Goal: Task Accomplishment & Management: Manage account settings

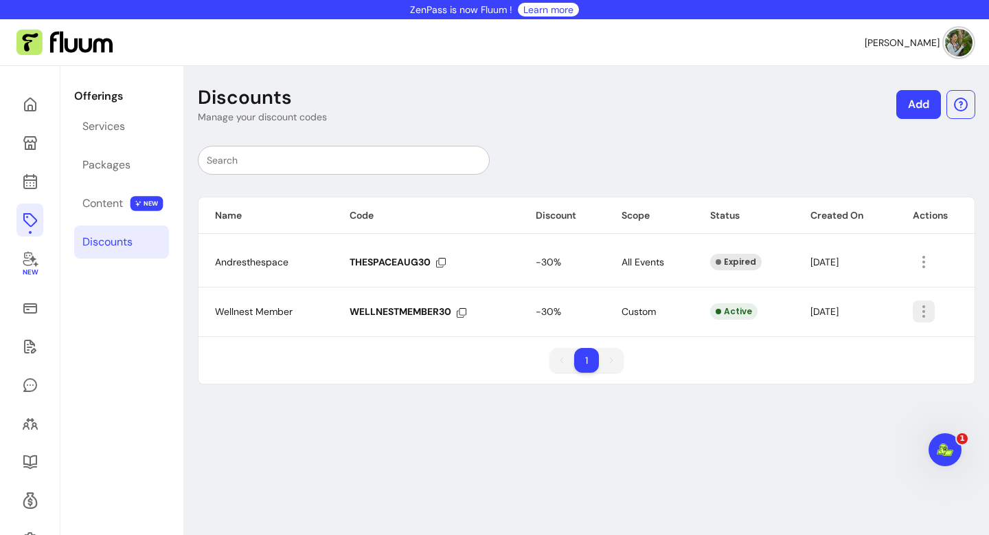
click at [925, 317] on icon "button" at bounding box center [997, 330] width 233 height 196
click at [866, 351] on li "Amend" at bounding box center [867, 343] width 126 height 22
select select "******"
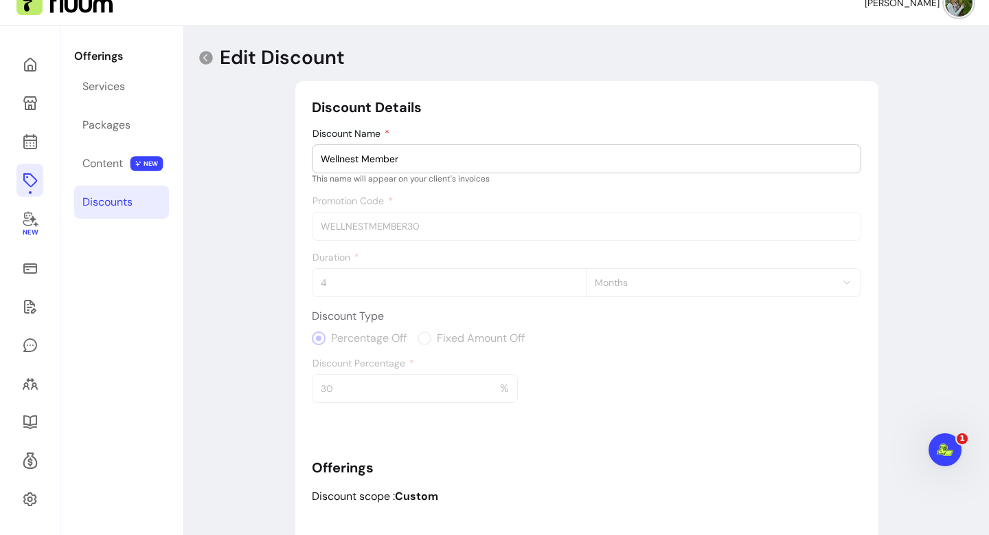
scroll to position [214, 0]
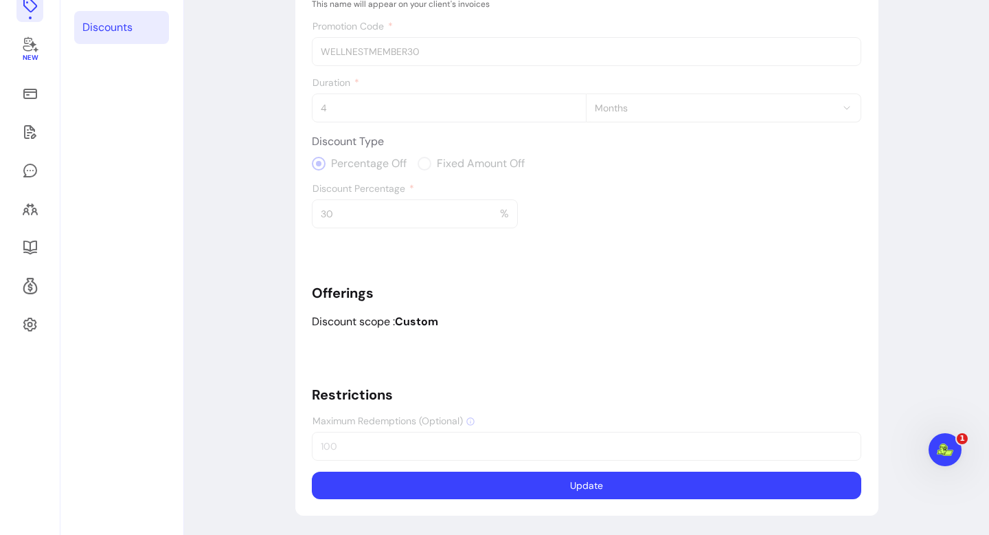
click at [437, 456] on div "Discount Details Discount Name Wellnest Member This name will appear on your cl…" at bounding box center [587, 211] width 550 height 576
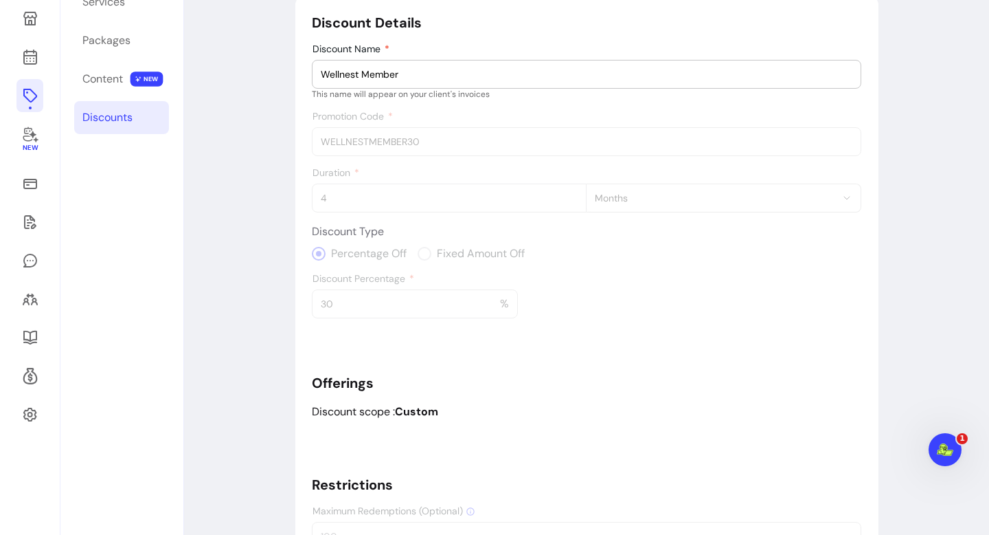
scroll to position [124, 0]
drag, startPoint x: 440, startPoint y: 82, endPoint x: 251, endPoint y: 82, distance: 188.2
click at [252, 82] on div "Edit Discount Discount Details Discount Name Wellnest Member This name will app…" at bounding box center [586, 283] width 805 height 683
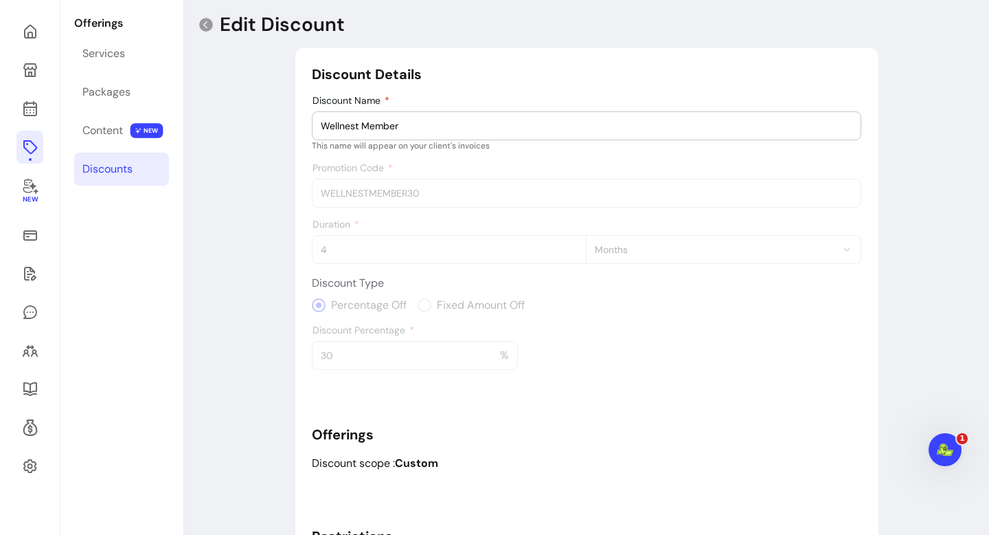
scroll to position [46, 0]
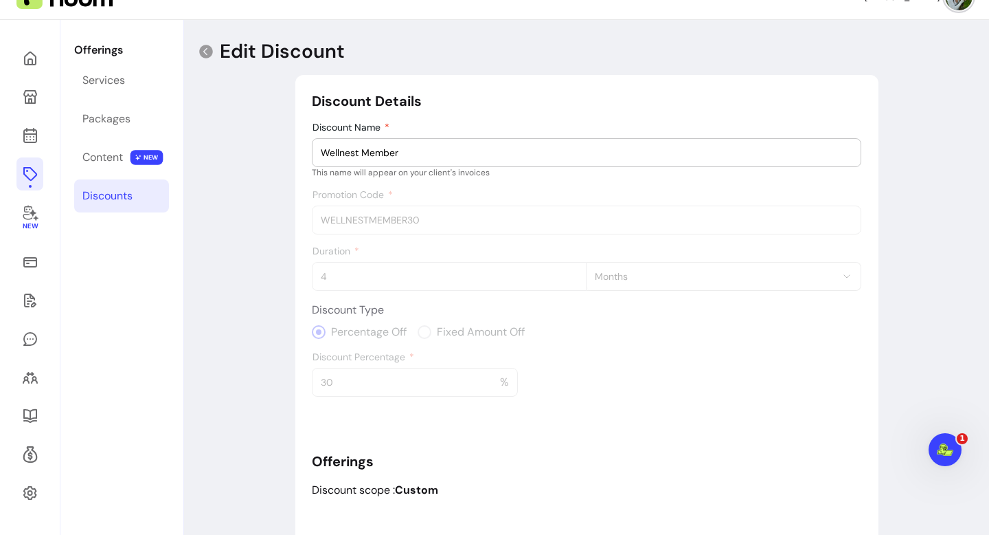
click at [136, 192] on link "Discounts" at bounding box center [121, 195] width 95 height 33
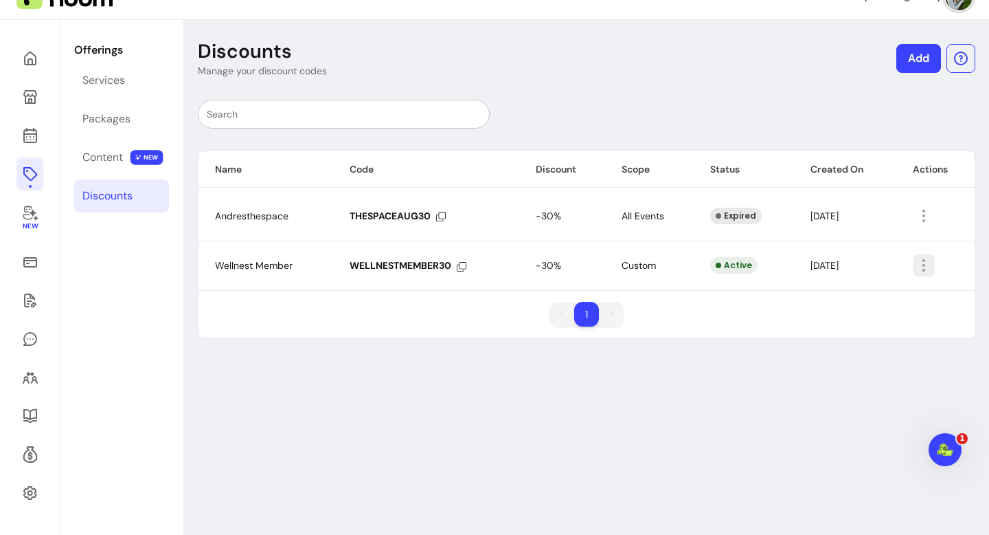
click at [925, 262] on icon "button" at bounding box center [924, 265] width 16 height 16
click at [850, 326] on span "Delete" at bounding box center [874, 320] width 100 height 14
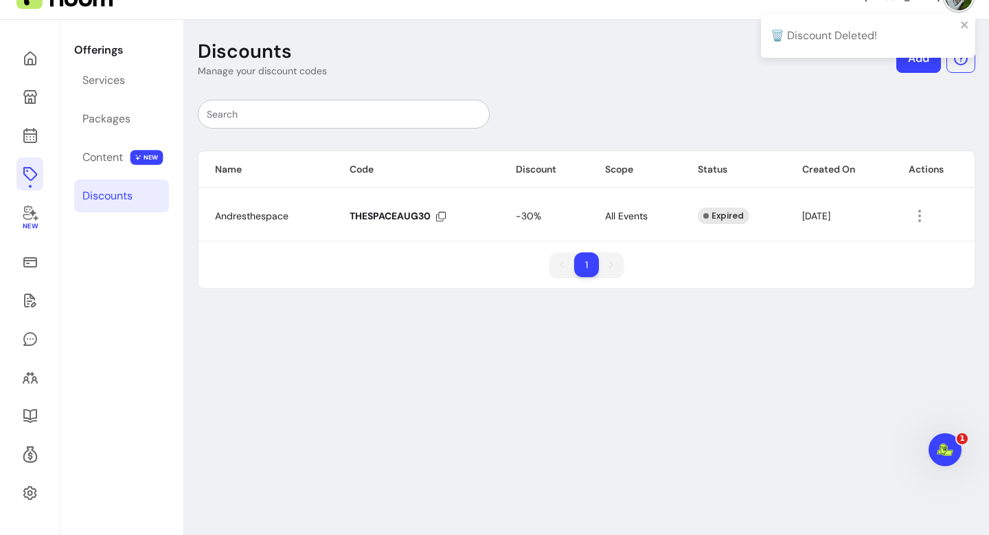
click at [917, 61] on div "🗑️ Discount Deleted!" at bounding box center [868, 41] width 220 height 60
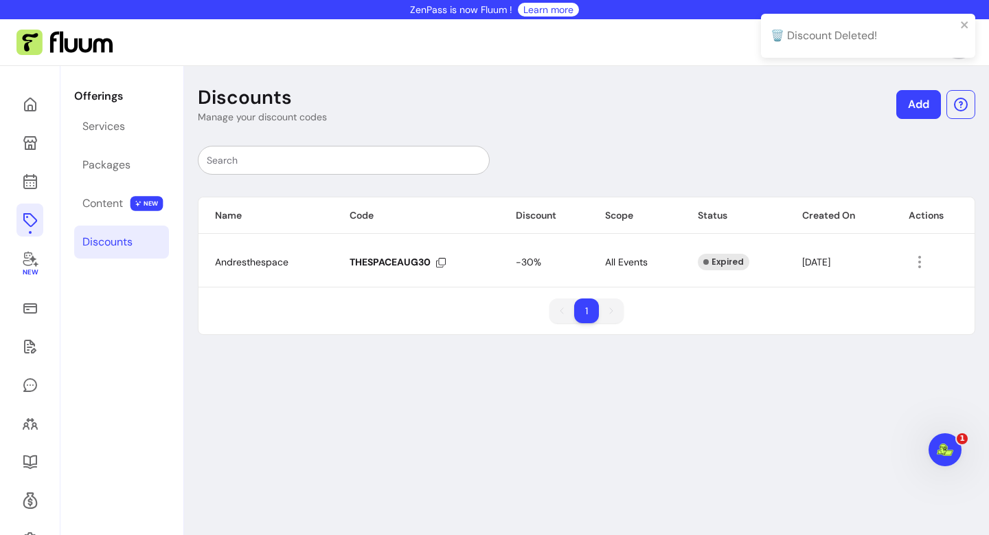
click at [924, 106] on link "Add" at bounding box center [919, 104] width 45 height 29
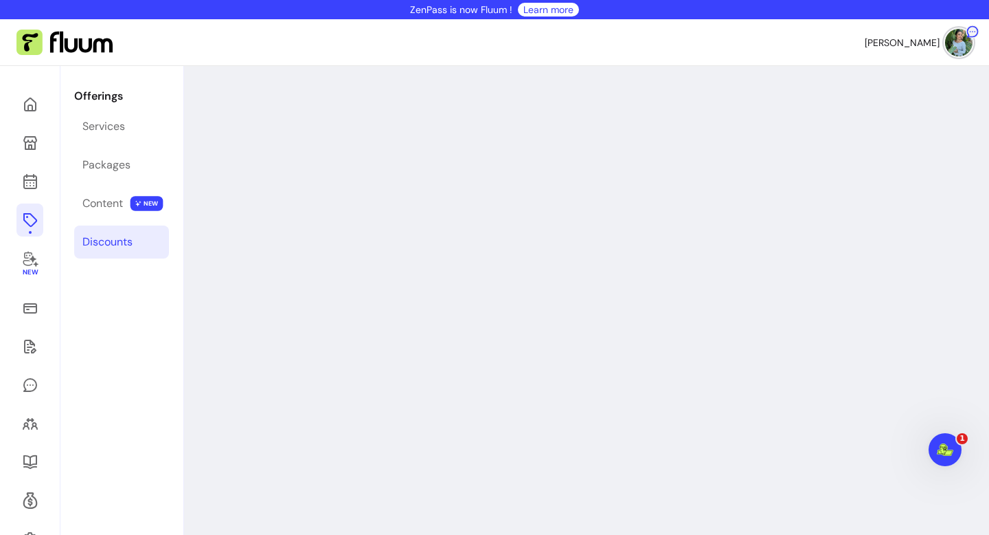
select select "****"
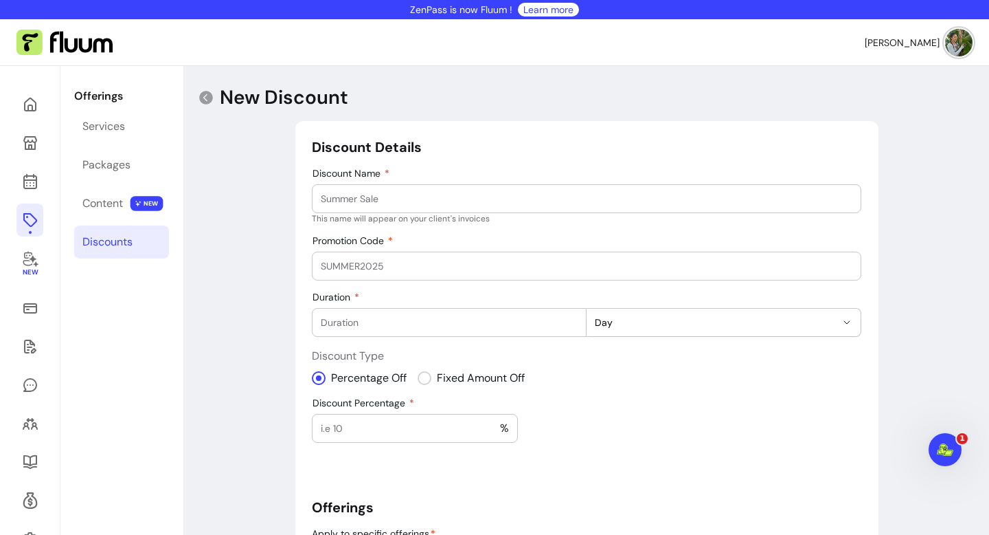
click at [376, 196] on input "Discount Name" at bounding box center [587, 199] width 532 height 14
type input "Wellnest member"
click at [393, 261] on input "Promotion Code" at bounding box center [587, 266] width 532 height 14
paste input "WELLNESTMEMBER30"
click at [449, 291] on div "Promotion code must be uppercase alphanumeric" at bounding box center [587, 285] width 544 height 11
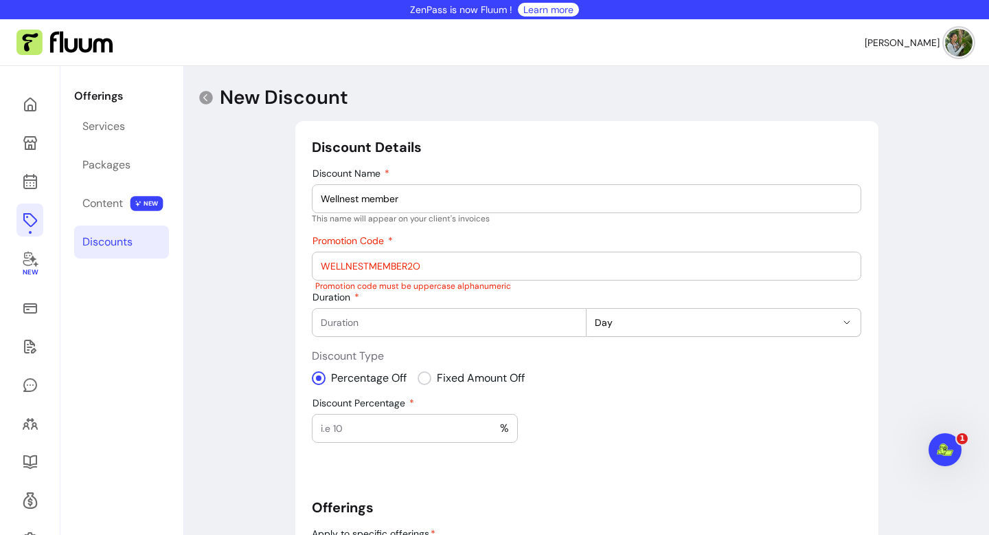
click at [394, 273] on div "WELLNESTMEMBER2O" at bounding box center [587, 265] width 532 height 27
click at [440, 262] on input "WELLNESTMEMBER2O" at bounding box center [587, 266] width 532 height 14
click at [326, 269] on input "WELLNESTMEMBER2O" at bounding box center [587, 266] width 532 height 14
type input "WELLNESTMEMBER2O"
click at [442, 325] on input "Duration" at bounding box center [449, 322] width 257 height 14
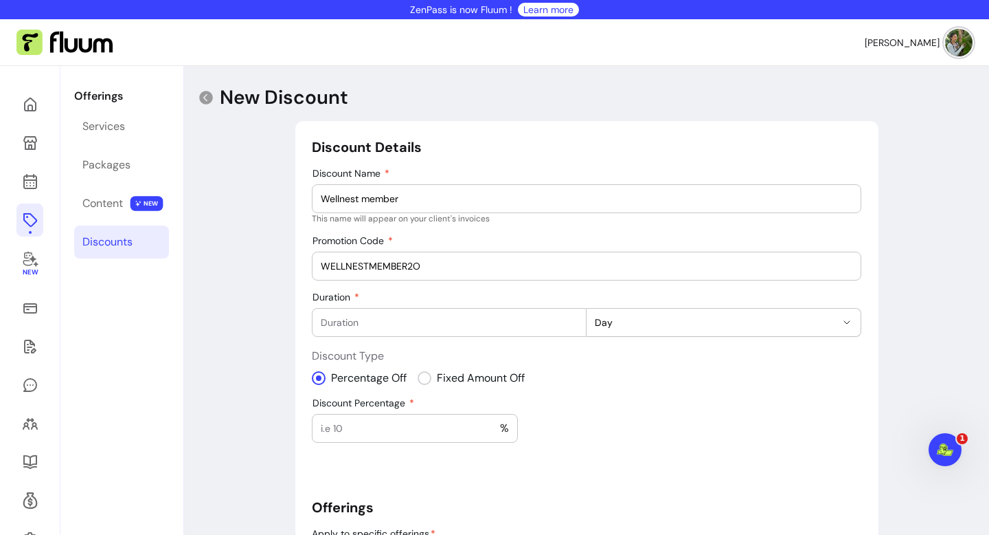
click at [658, 330] on button "Day" at bounding box center [724, 321] width 274 height 27
click at [651, 403] on span "Month" at bounding box center [717, 403] width 238 height 14
select select "******"
click at [557, 333] on div at bounding box center [449, 321] width 257 height 27
click at [572, 328] on input "-1" at bounding box center [449, 322] width 257 height 14
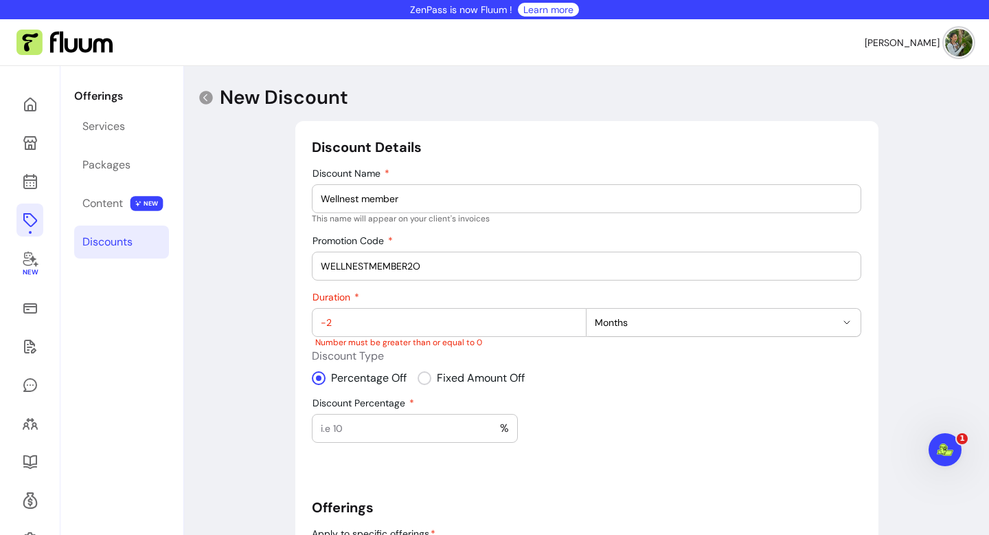
click at [572, 328] on input "-2" at bounding box center [449, 322] width 257 height 14
click at [572, 319] on input "-1" at bounding box center [449, 322] width 257 height 14
click at [572, 319] on input "0" at bounding box center [449, 322] width 257 height 14
click at [572, 319] on input "1" at bounding box center [449, 322] width 257 height 14
click at [572, 319] on input "2" at bounding box center [449, 322] width 257 height 14
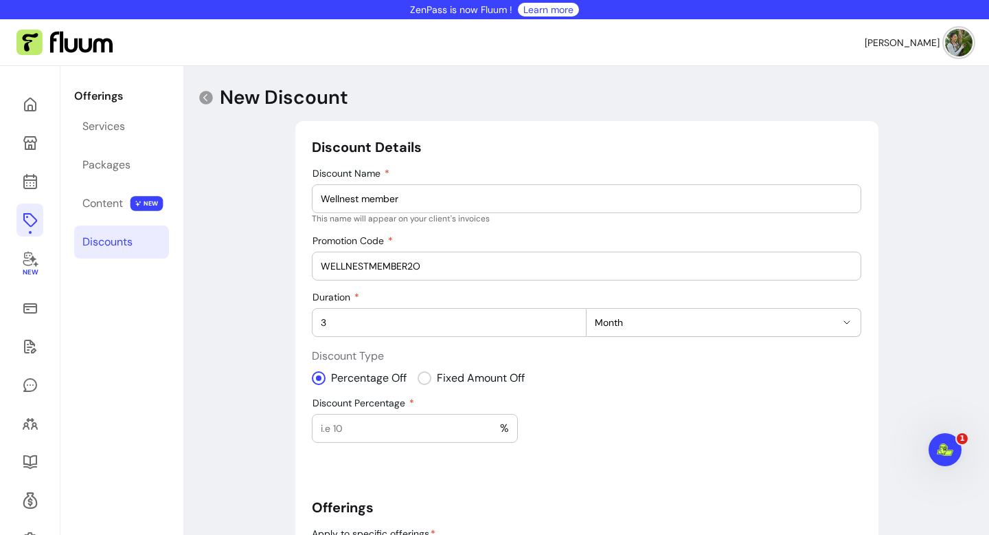
type input "3"
click at [572, 319] on input "3" at bounding box center [449, 322] width 257 height 14
click at [583, 381] on div "Percentage Off Fixed Amount Off" at bounding box center [587, 378] width 550 height 16
click at [379, 422] on input "Discount Percentage" at bounding box center [410, 428] width 179 height 14
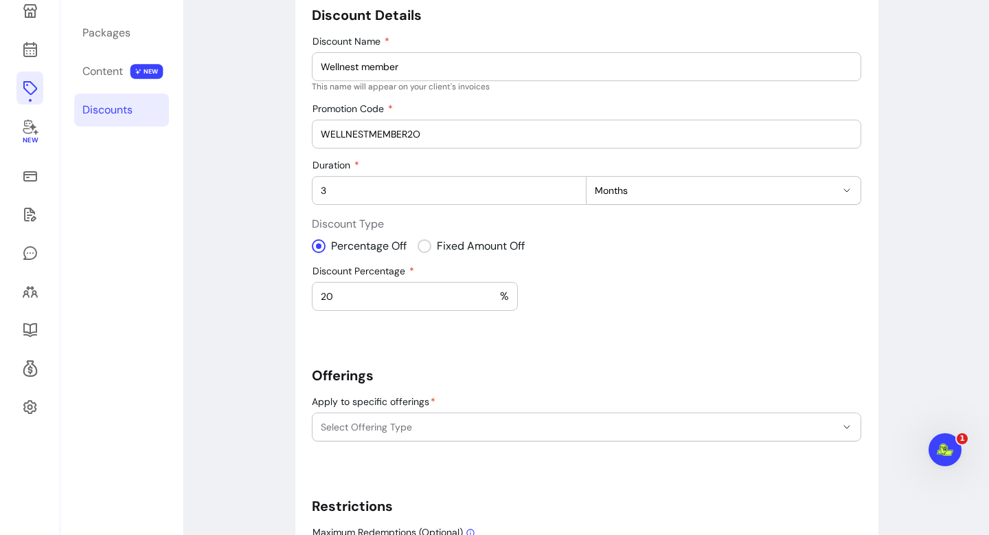
scroll to position [196, 0]
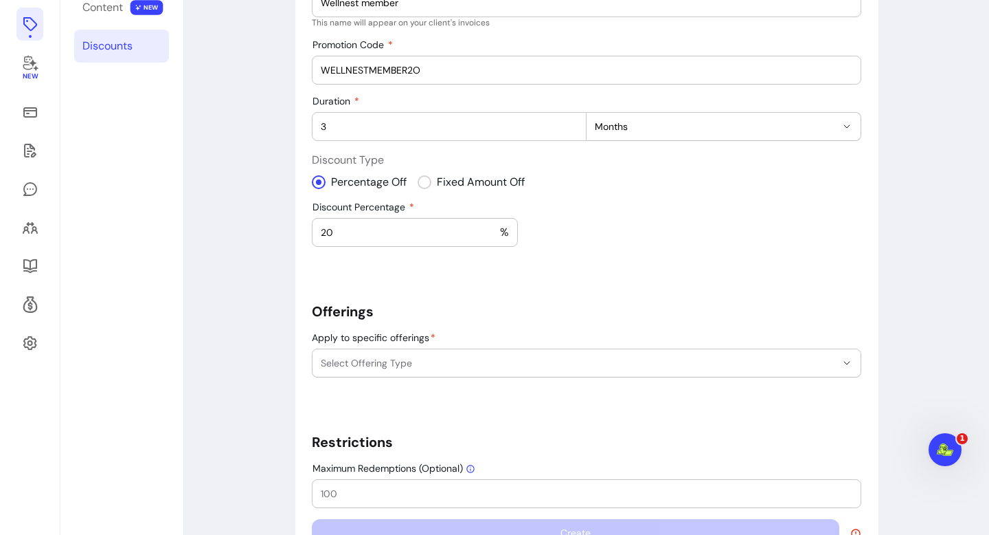
type input "20"
click at [515, 368] on span "Select Offering Type" at bounding box center [578, 363] width 515 height 14
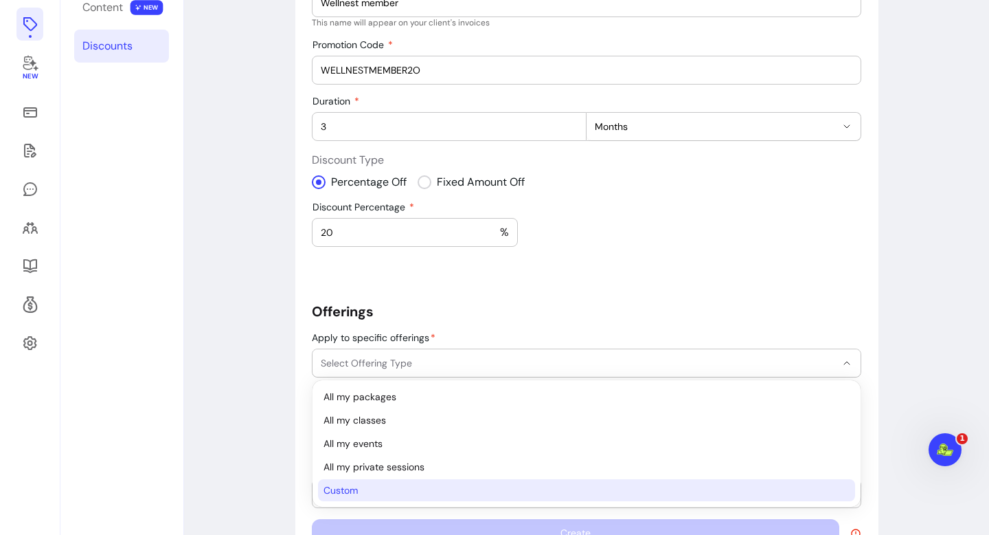
click at [464, 480] on li "Custom" at bounding box center [586, 490] width 537 height 22
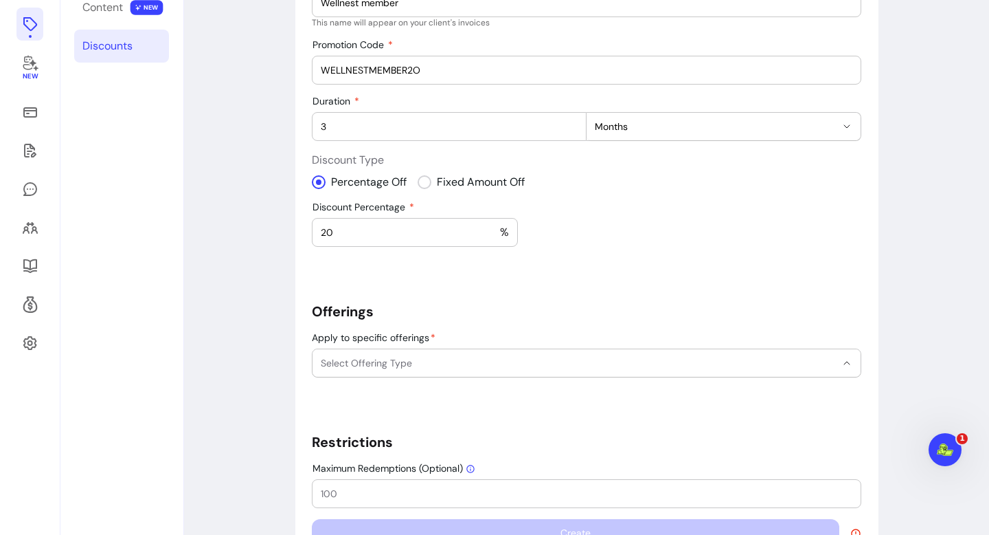
select select "******"
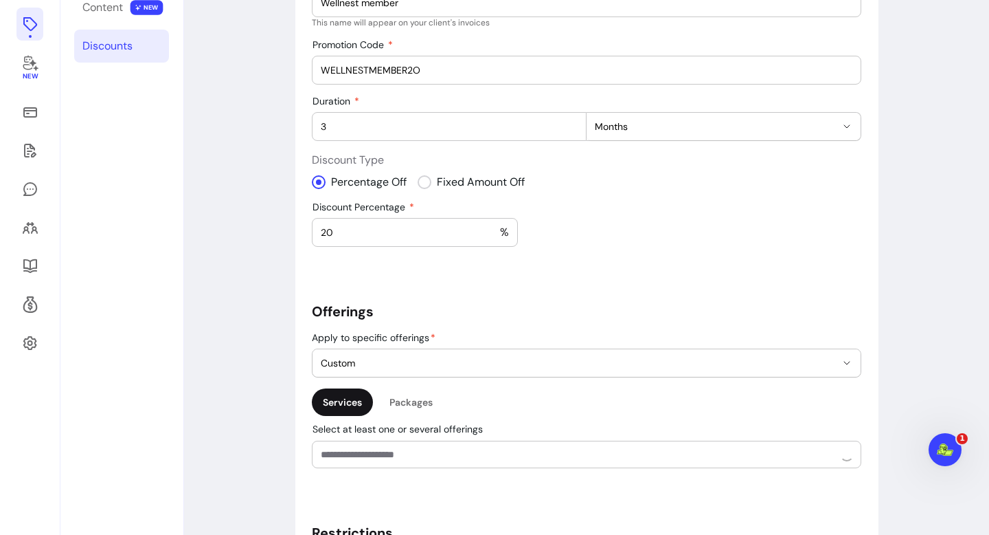
scroll to position [28, 0]
click at [361, 464] on div at bounding box center [587, 454] width 532 height 26
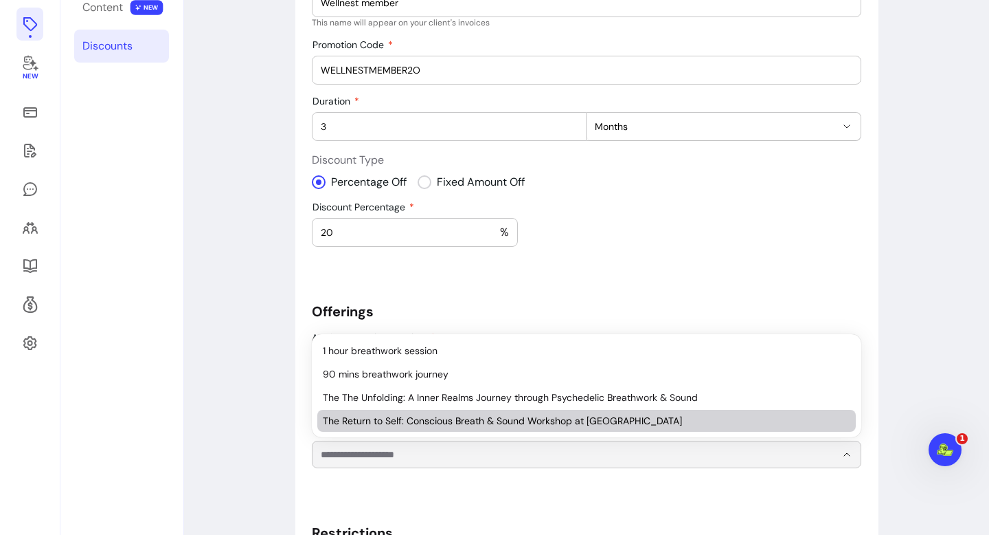
click at [371, 426] on span "The Return to Self: Conscious Breath & Sound Workshop at [GEOGRAPHIC_DATA]" at bounding box center [580, 421] width 514 height 14
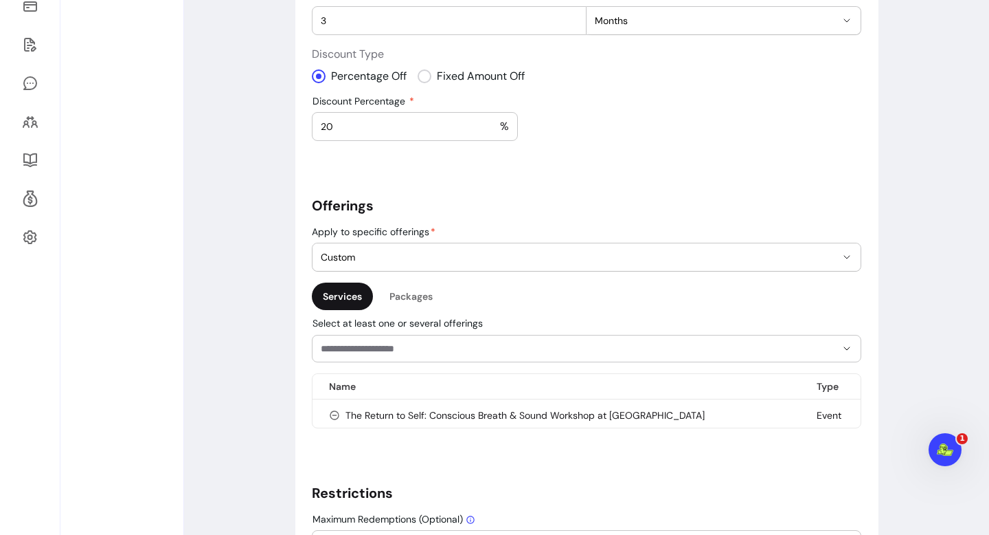
scroll to position [400, 0]
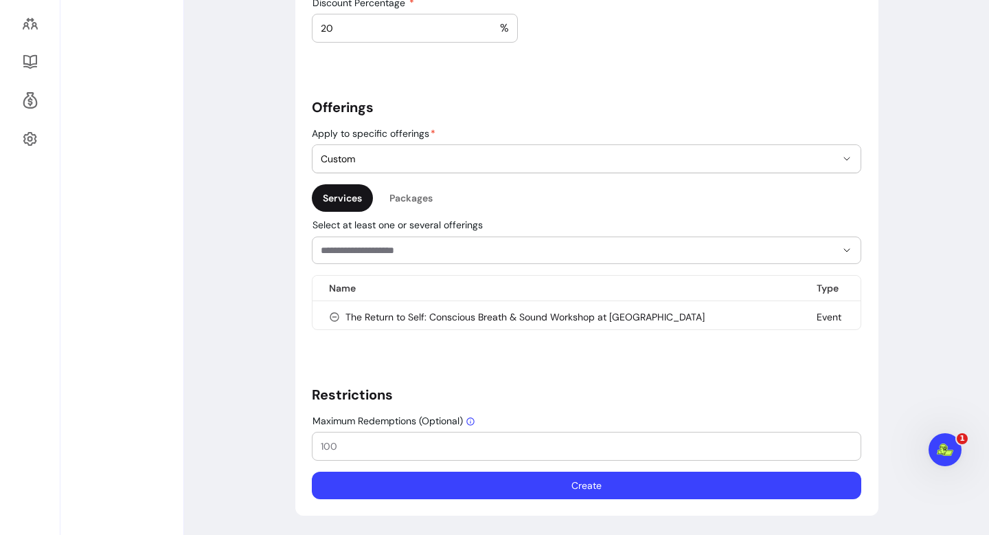
click at [617, 498] on button "Create" at bounding box center [587, 484] width 550 height 27
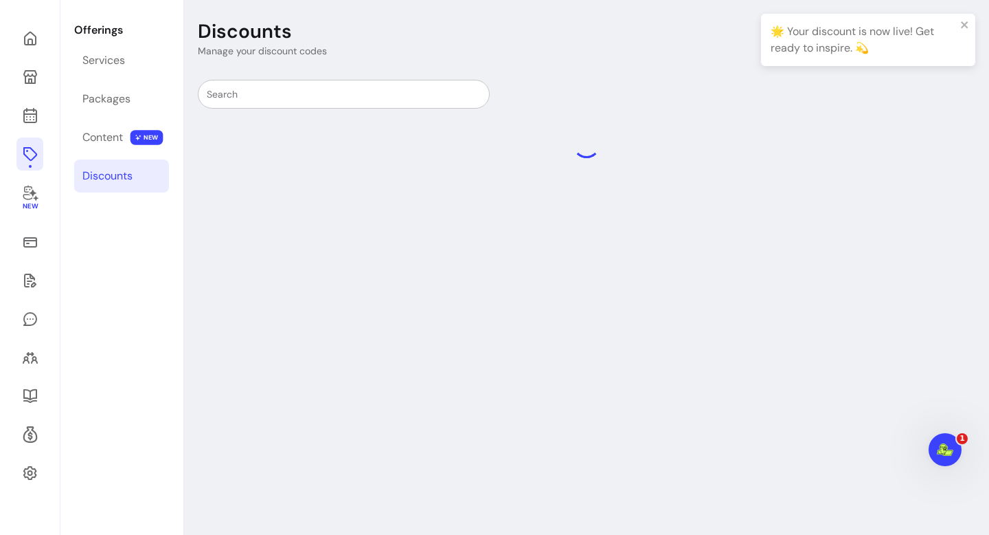
scroll to position [66, 0]
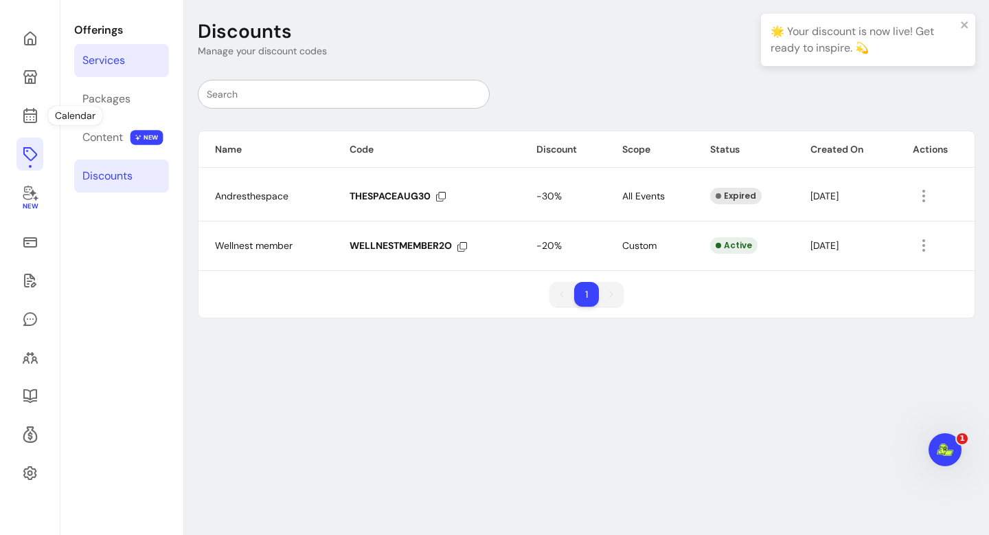
click at [120, 58] on div "Services" at bounding box center [103, 60] width 43 height 16
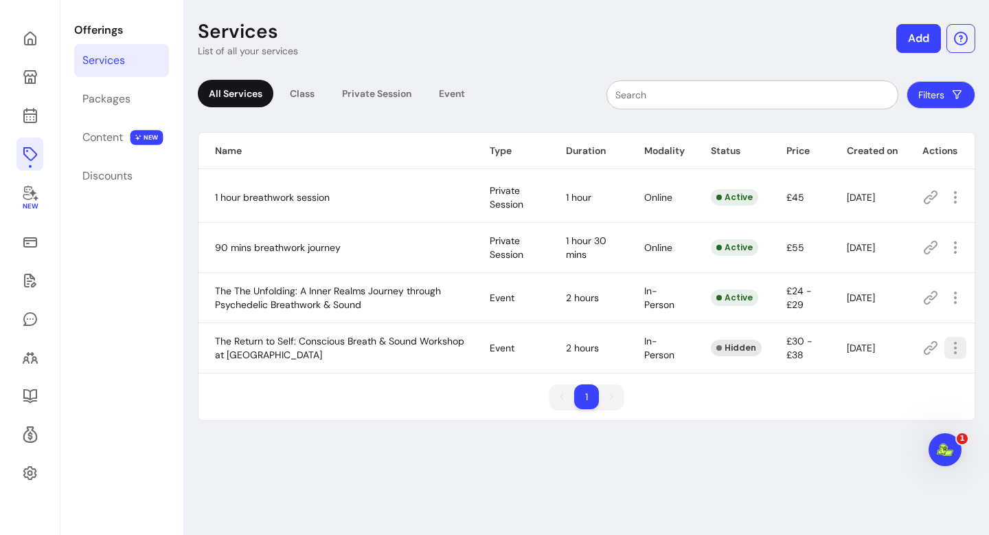
click at [957, 348] on icon "button" at bounding box center [955, 347] width 16 height 16
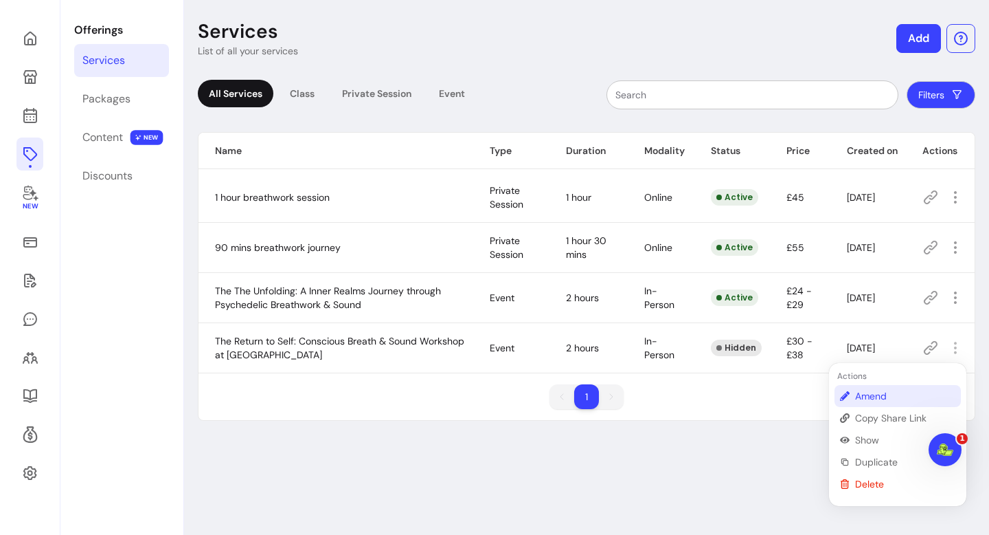
click at [900, 396] on span "Amend" at bounding box center [905, 396] width 100 height 14
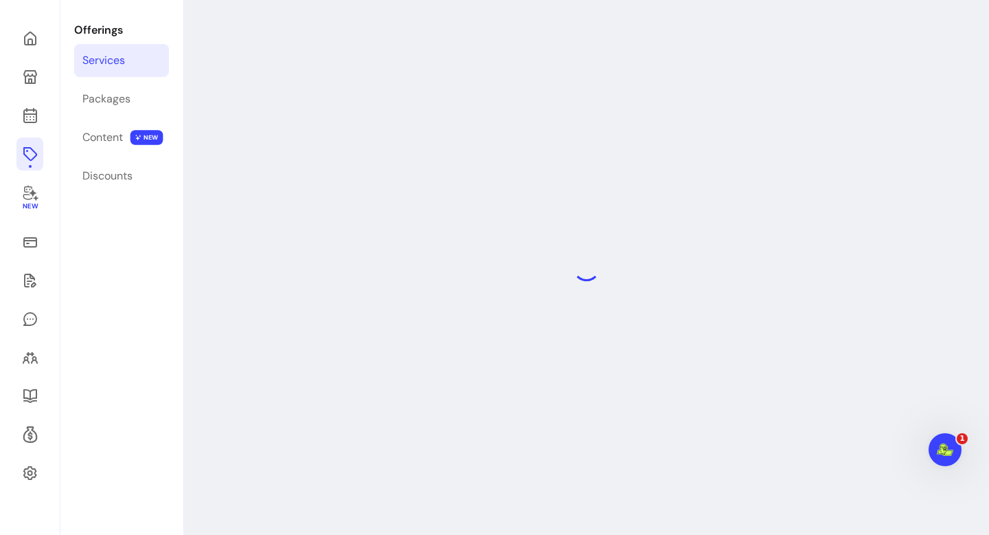
select select "**********"
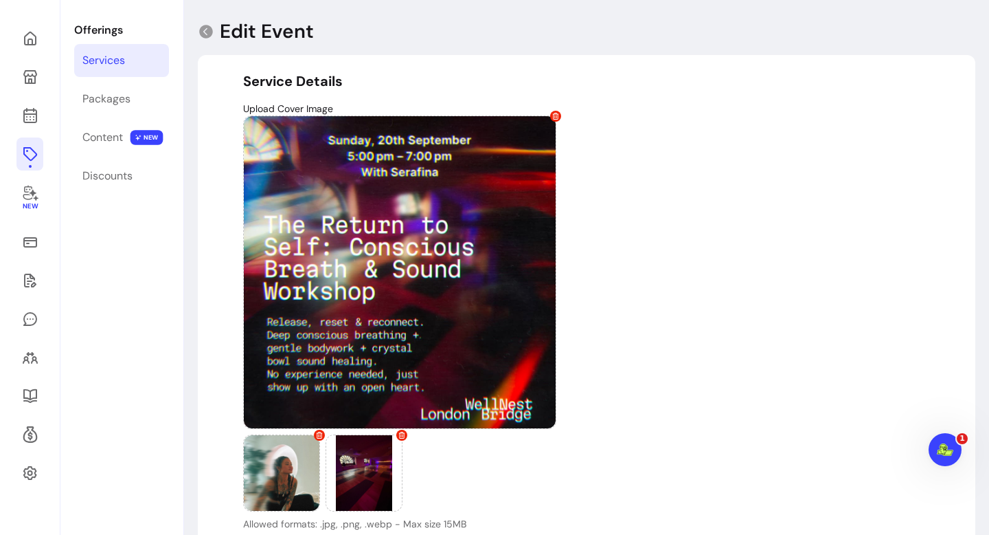
type input "**********"
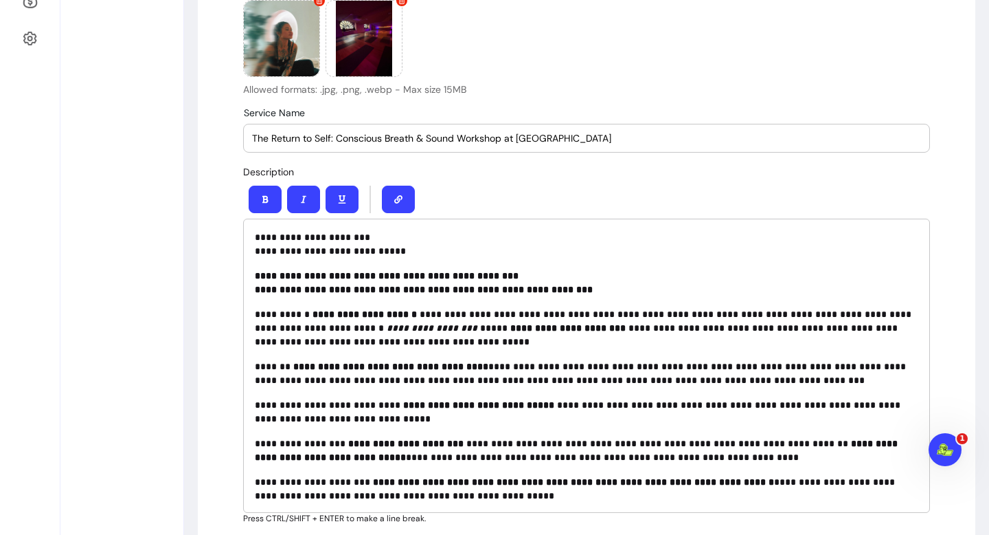
scroll to position [1, 0]
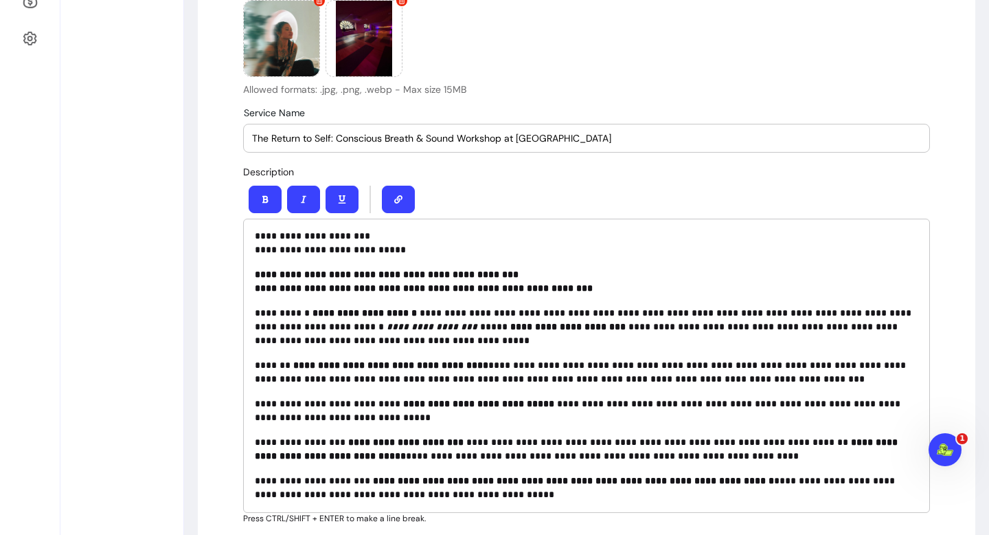
click at [337, 236] on p "**********" at bounding box center [587, 242] width 664 height 27
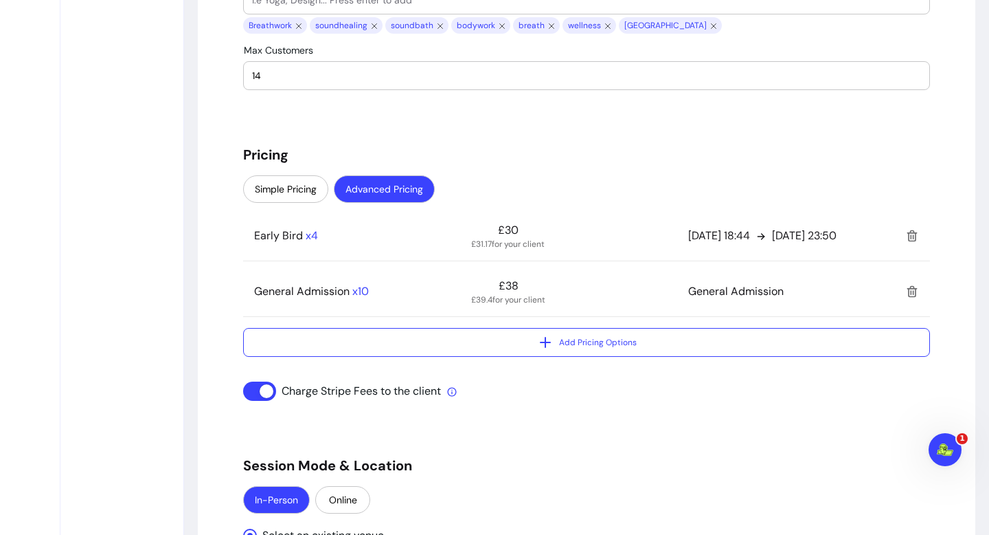
scroll to position [1237, 0]
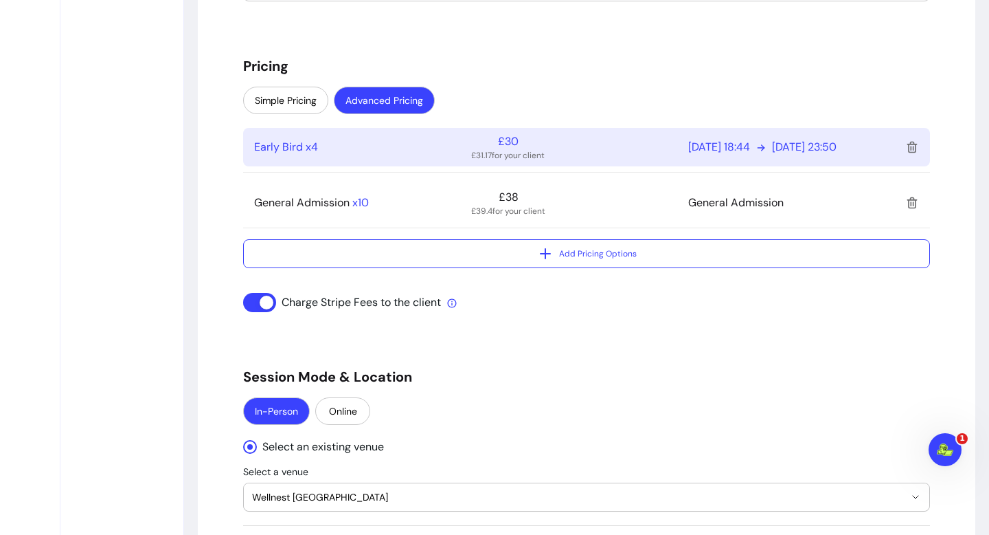
click at [585, 152] on div "Early Bird x 4 £30 £31.17 for your client [DATE] 18:44 [DATE] 23:50" at bounding box center [586, 147] width 687 height 38
select select "***"
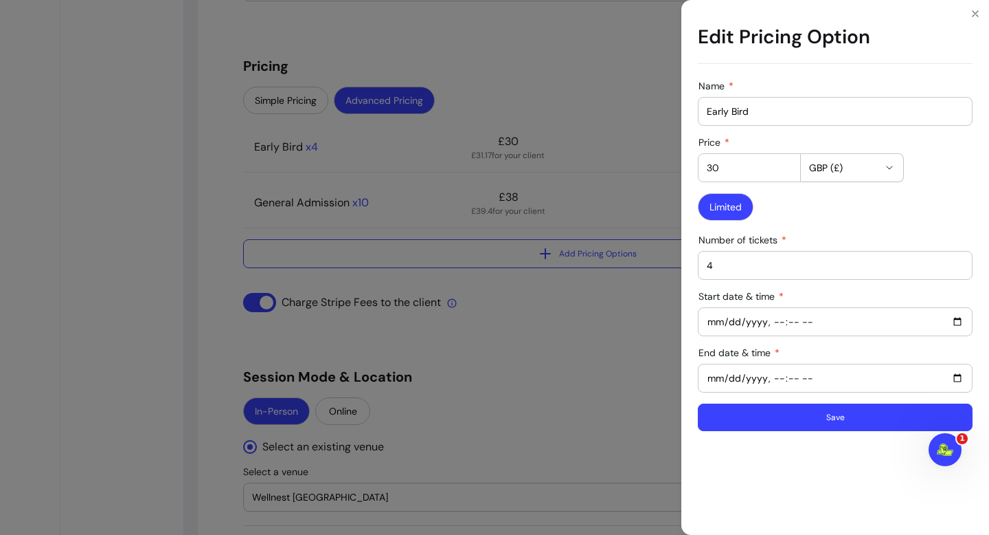
click at [742, 173] on input "30" at bounding box center [749, 168] width 85 height 14
type input "33"
click at [788, 412] on button "Save" at bounding box center [835, 416] width 275 height 27
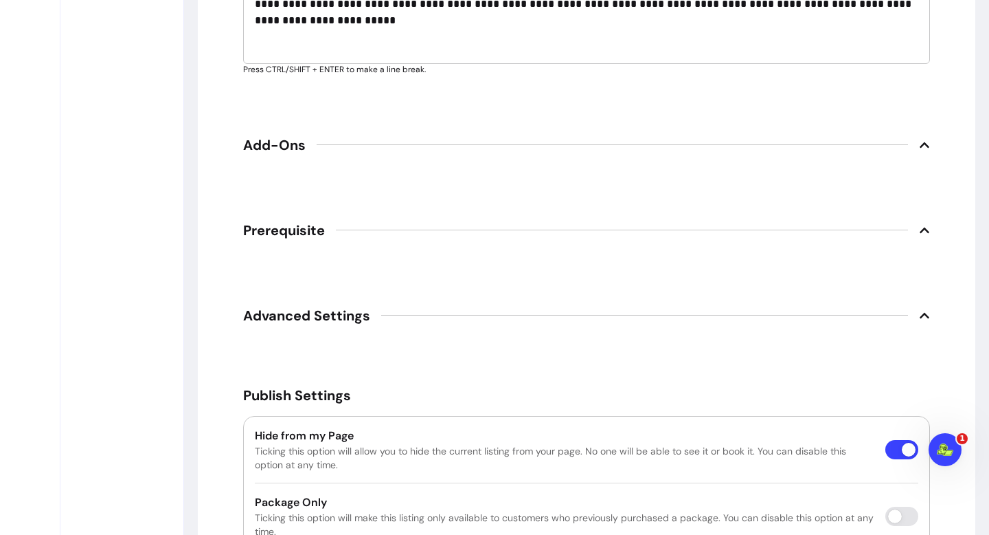
scroll to position [2573, 0]
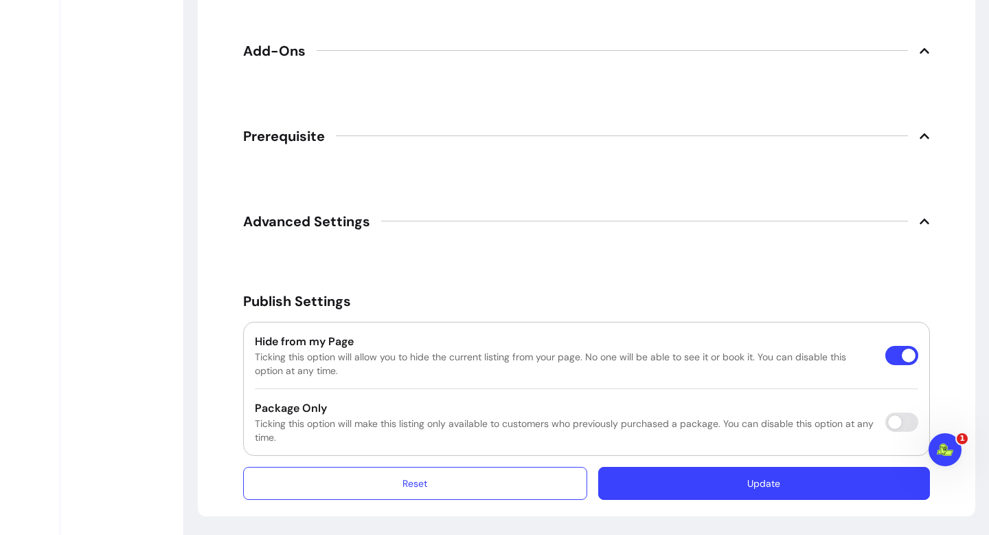
click at [807, 490] on button "Update" at bounding box center [764, 482] width 332 height 33
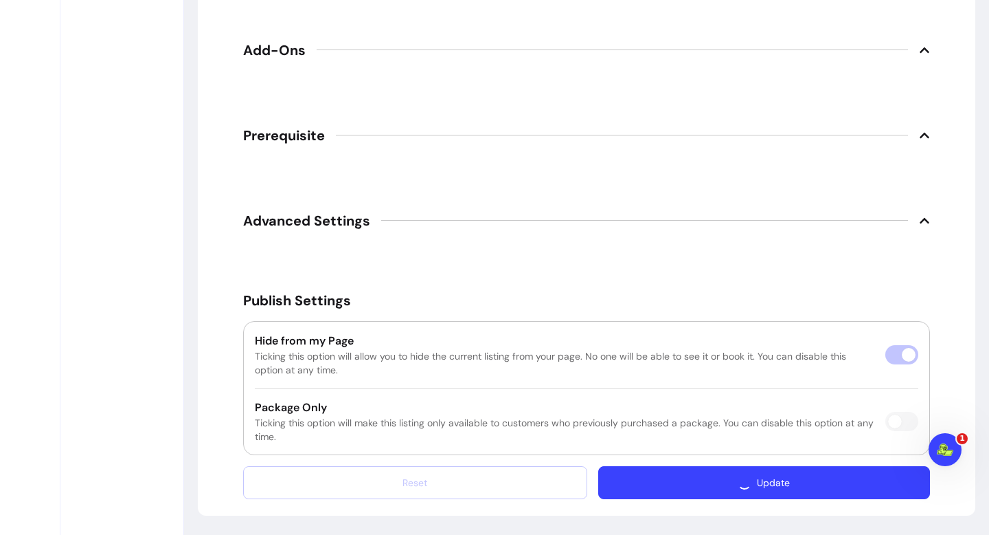
scroll to position [2534, 0]
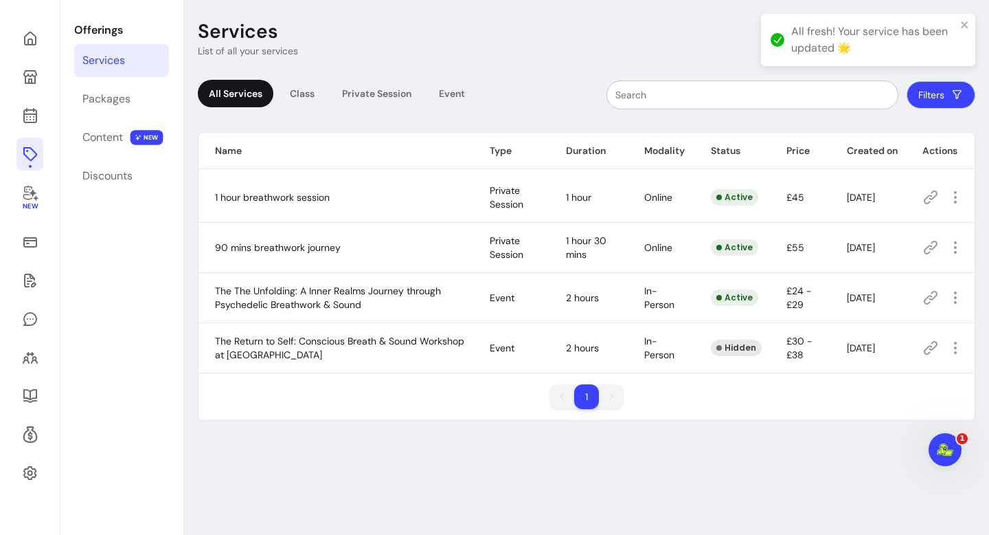
scroll to position [66, 0]
